Goal: Register for event/course

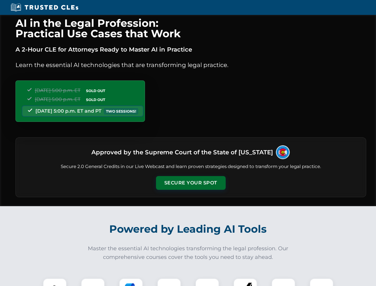
click at [191, 183] on button "Secure Your Spot" at bounding box center [191, 183] width 70 height 14
click at [55, 282] on img at bounding box center [54, 290] width 17 height 17
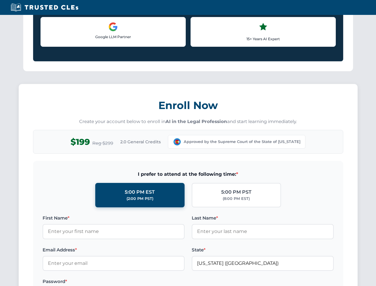
scroll to position [516, 0]
